Goal: Task Accomplishment & Management: Manage account settings

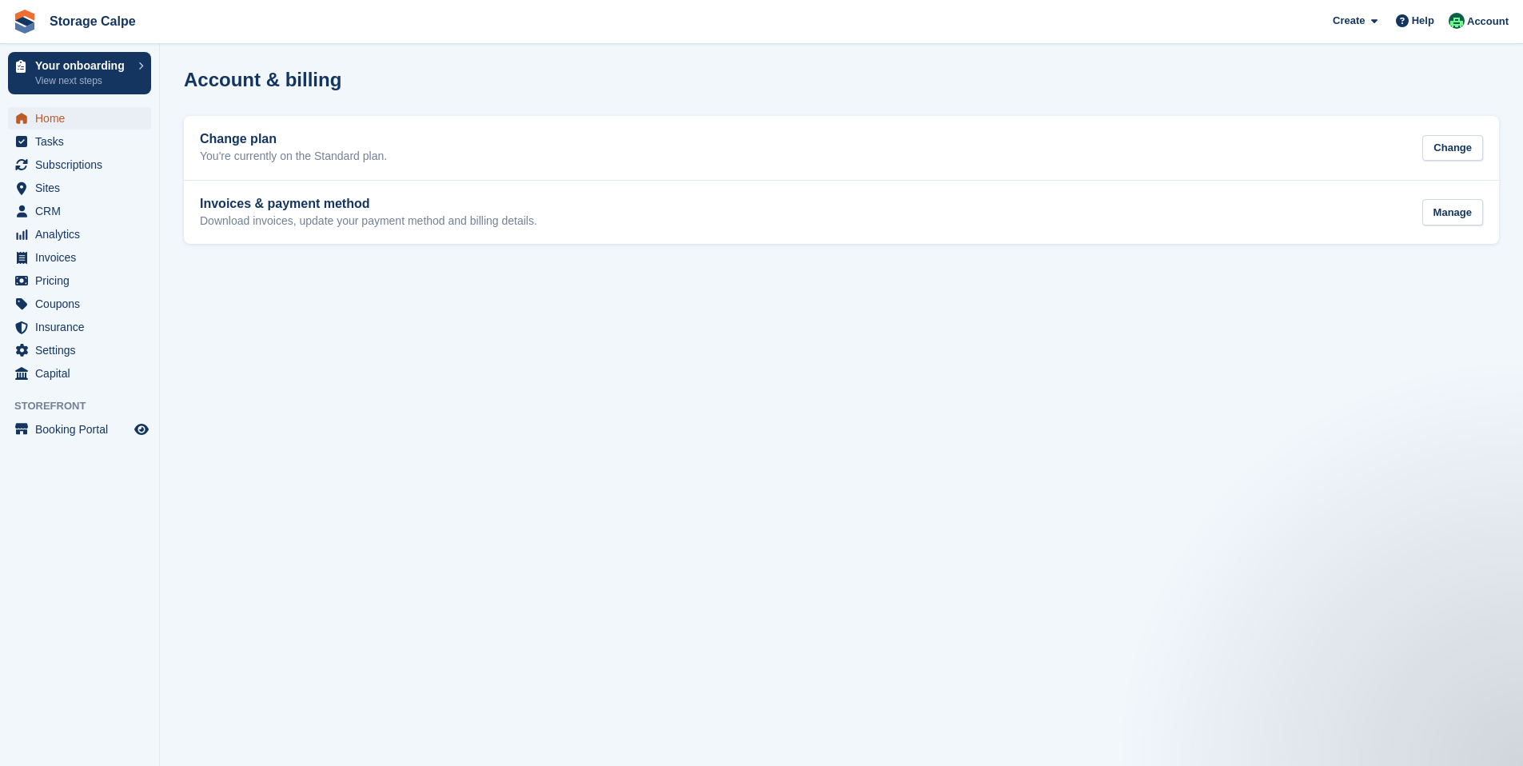
click at [49, 118] on span "Home" at bounding box center [83, 118] width 96 height 22
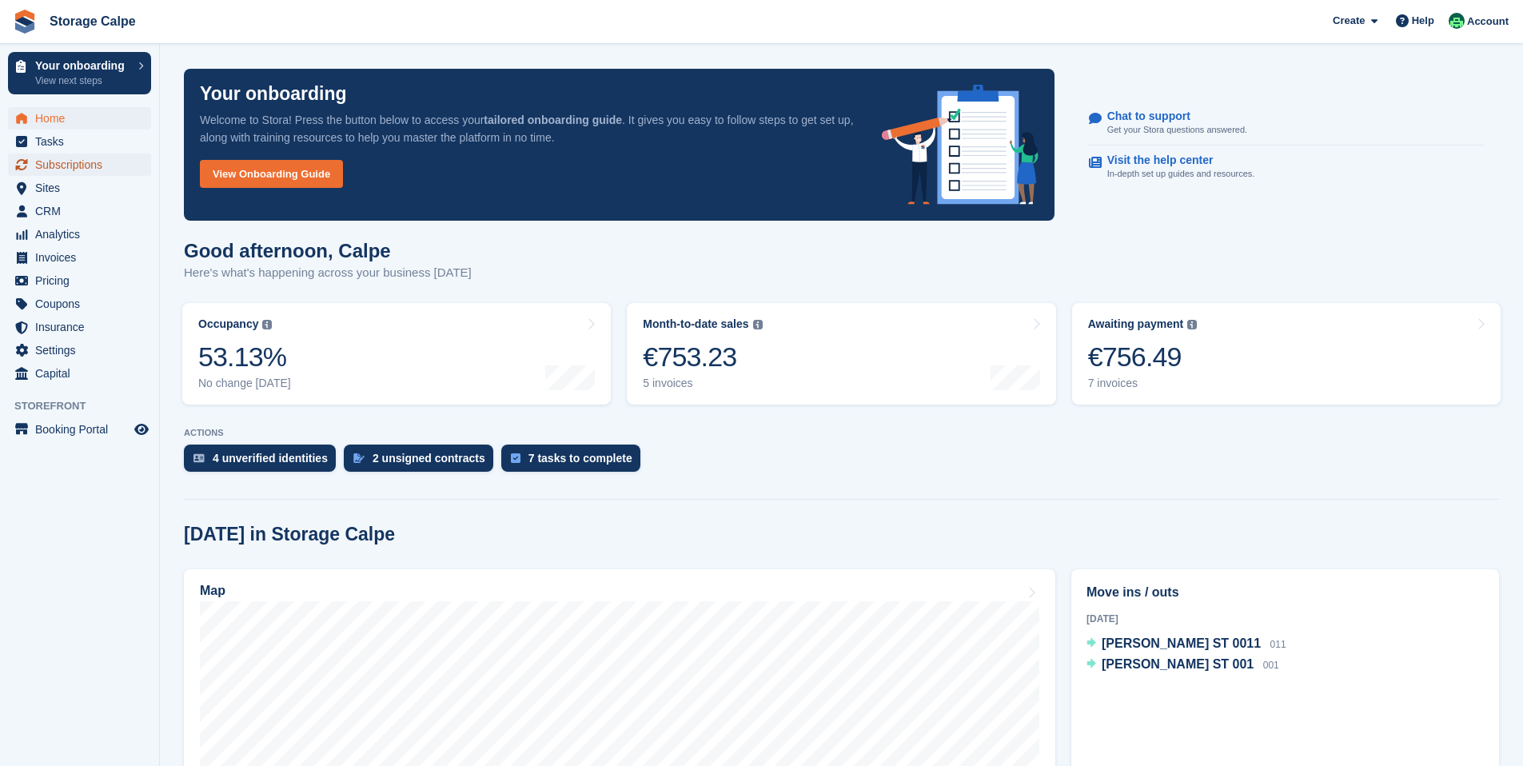
click at [62, 165] on span "Subscriptions" at bounding box center [83, 164] width 96 height 22
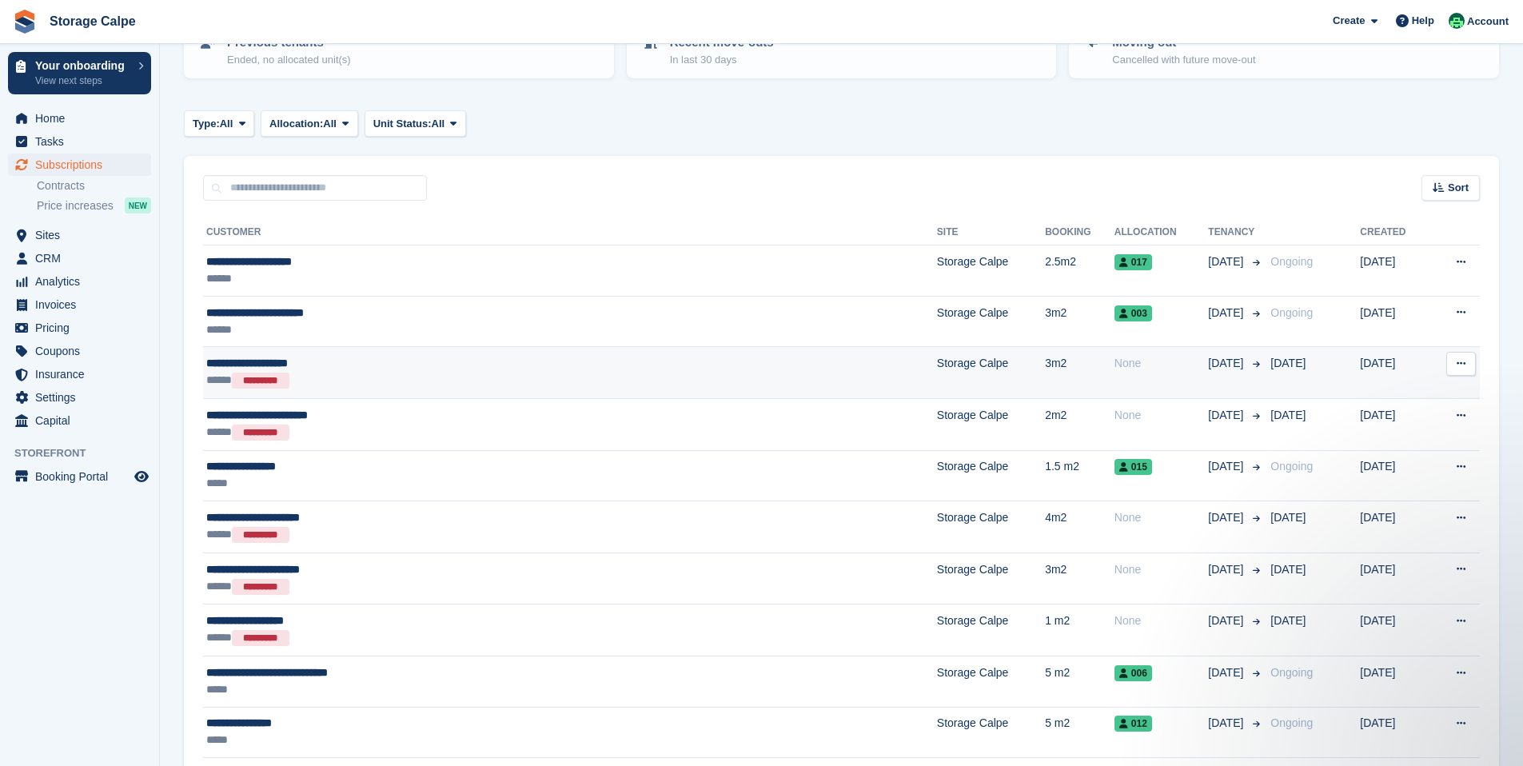
scroll to position [201, 0]
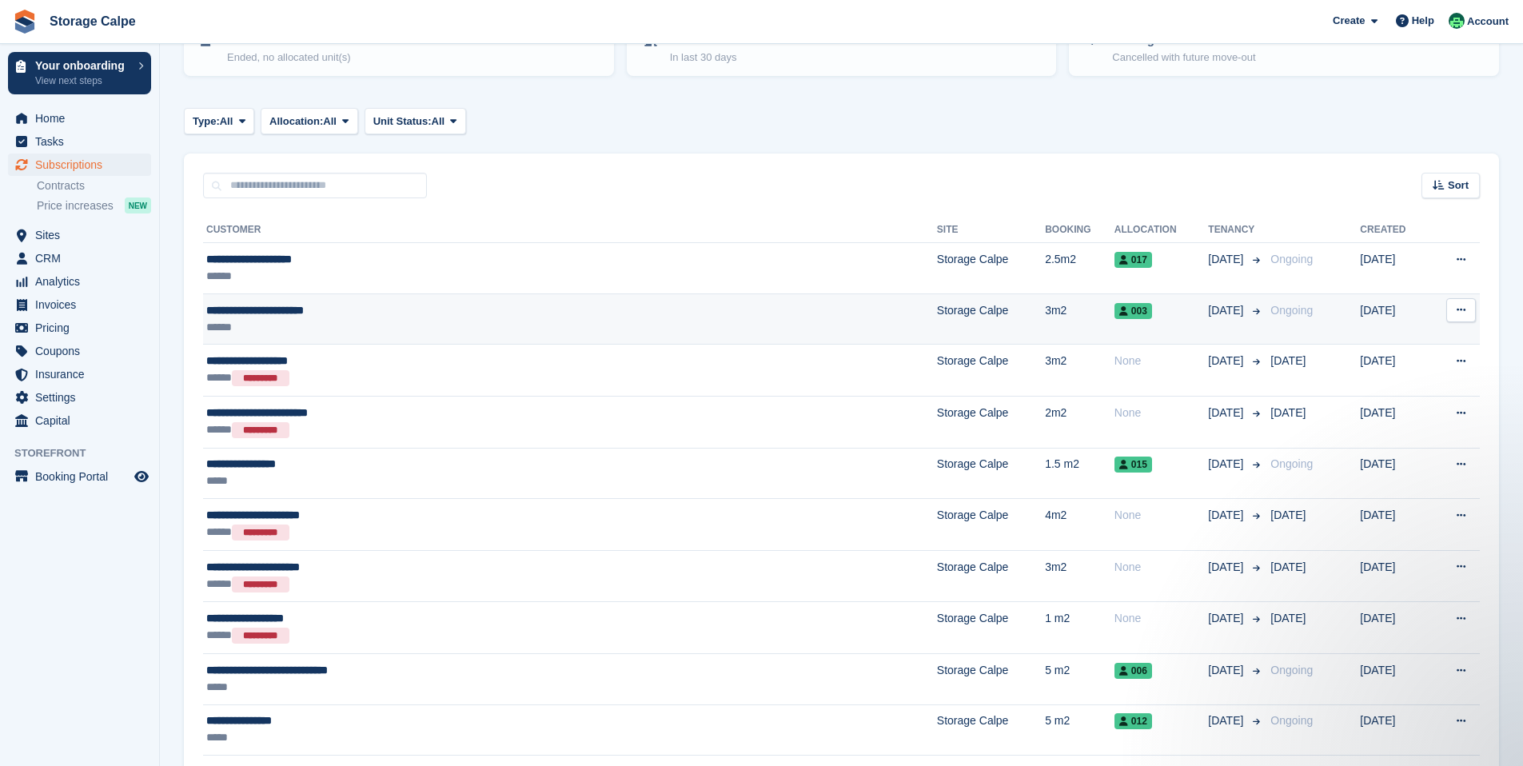
click at [358, 328] on div "******" at bounding box center [447, 327] width 482 height 17
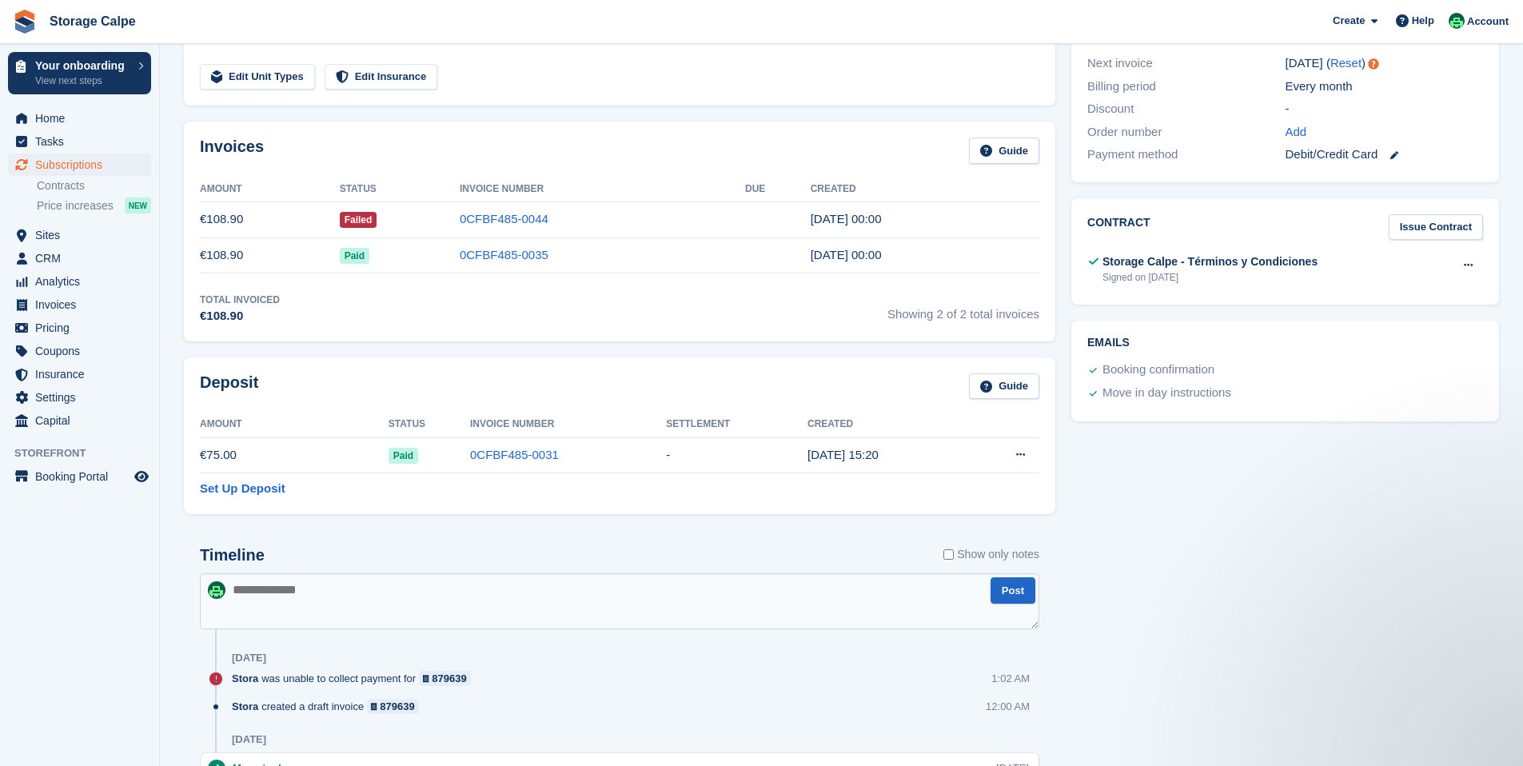
scroll to position [415, 0]
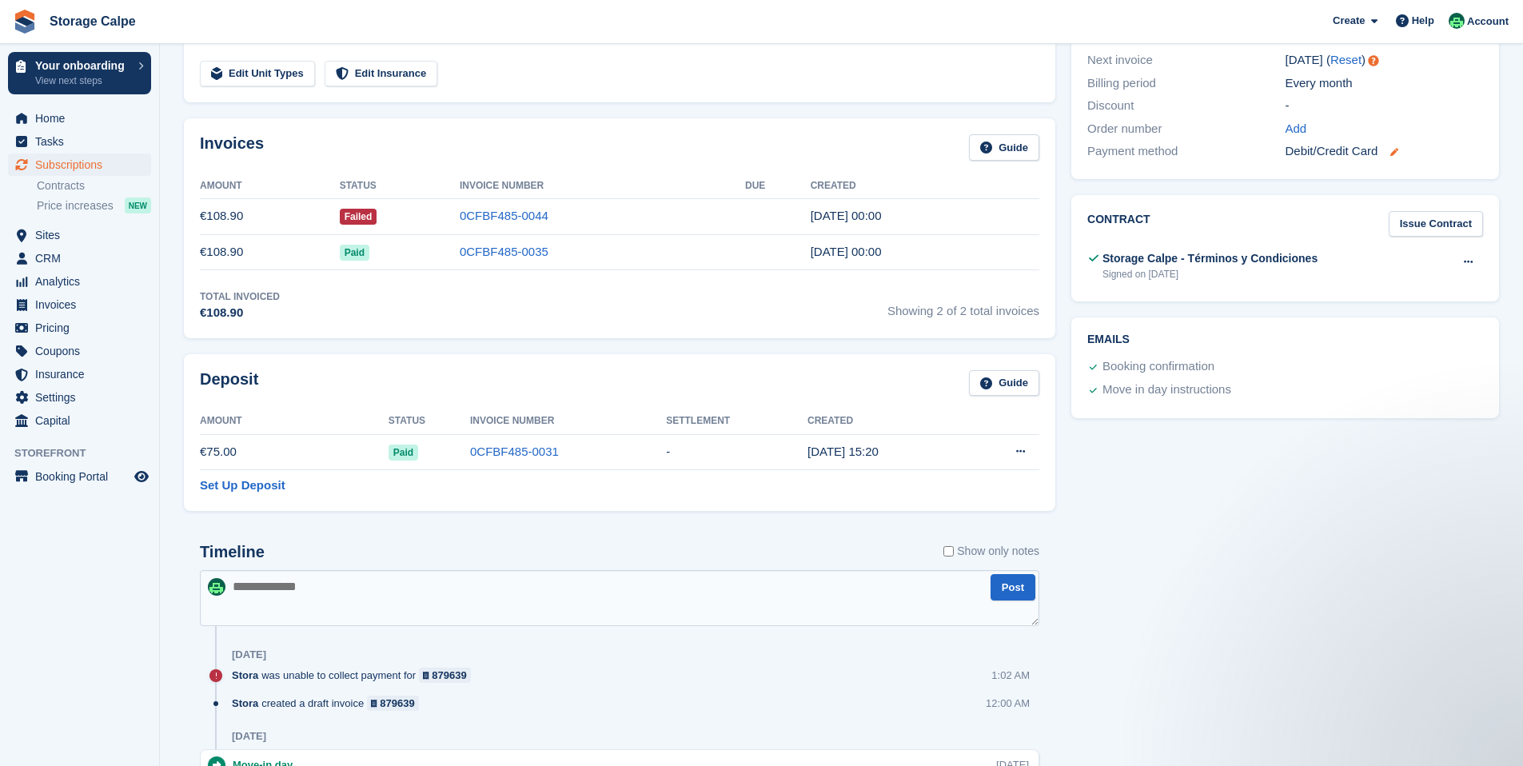
click at [1396, 153] on icon at bounding box center [1394, 152] width 8 height 8
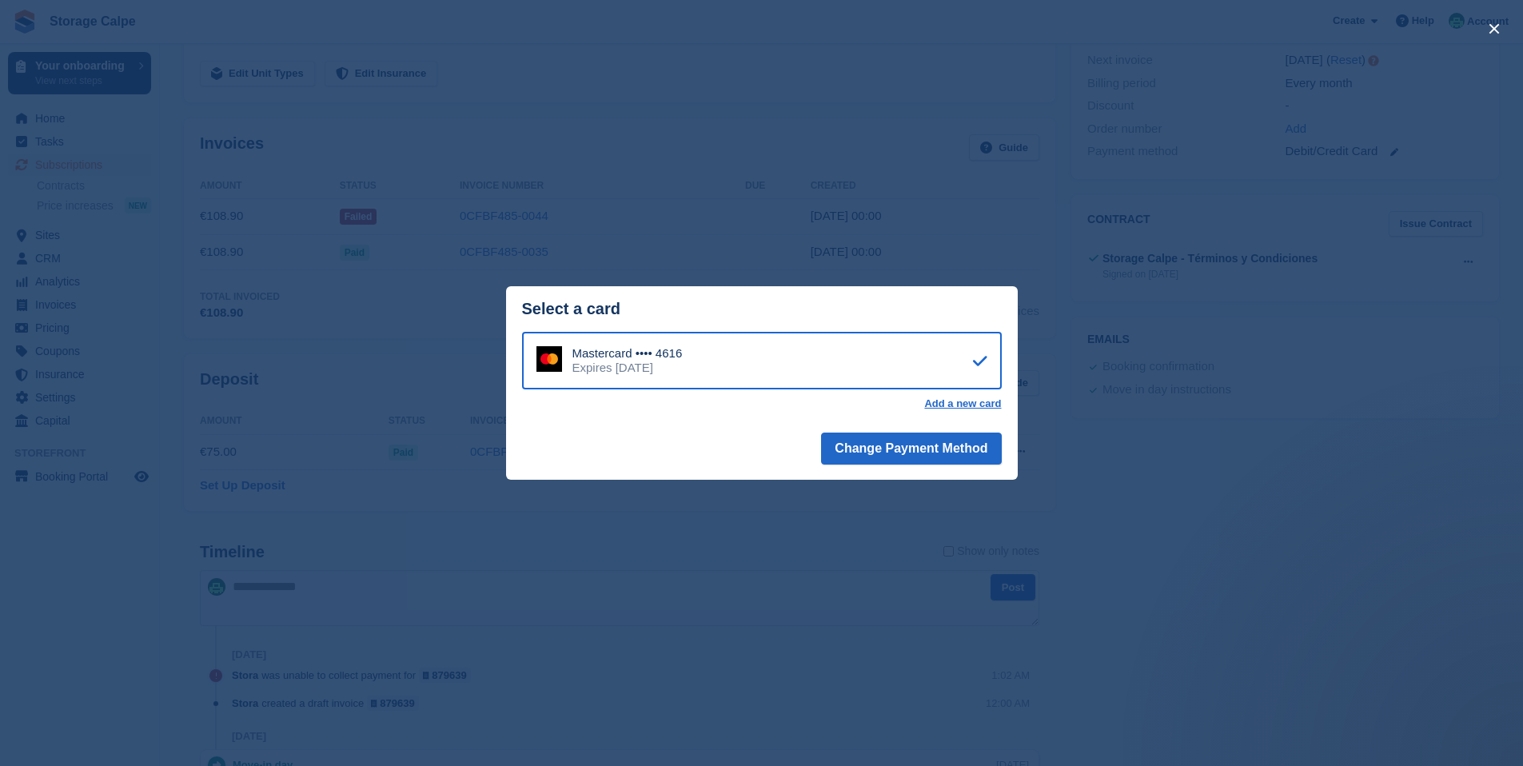
click at [1221, 513] on div "close" at bounding box center [761, 383] width 1523 height 766
